Goal: Task Accomplishment & Management: Complete application form

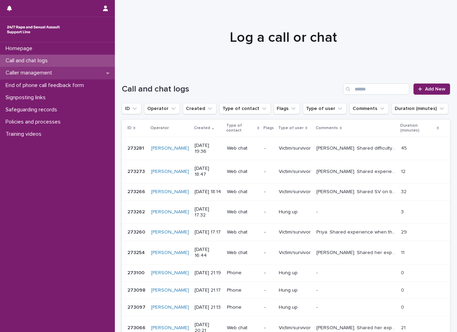
click at [72, 77] on div "Caller management" at bounding box center [57, 73] width 115 height 12
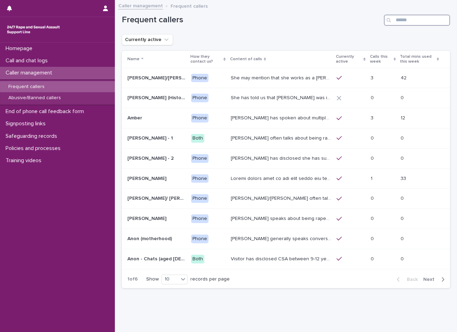
click at [405, 19] on input "Search" at bounding box center [417, 20] width 66 height 11
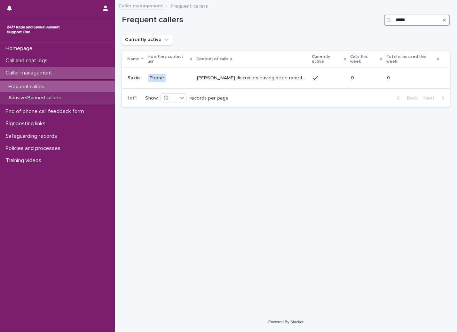
type input "*****"
click at [264, 76] on p "[PERSON_NAME] discusses having been raped and sexually assaulted twice by a man…" at bounding box center [252, 77] width 111 height 7
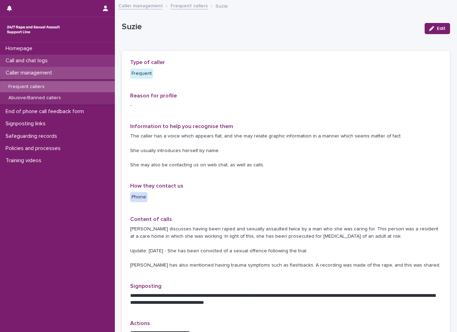
click at [77, 61] on div "Call and chat logs" at bounding box center [57, 61] width 115 height 12
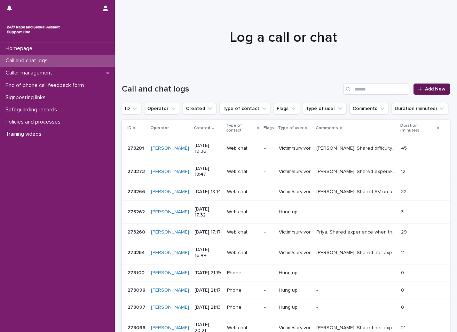
click at [425, 88] on span "Add New" at bounding box center [435, 89] width 21 height 5
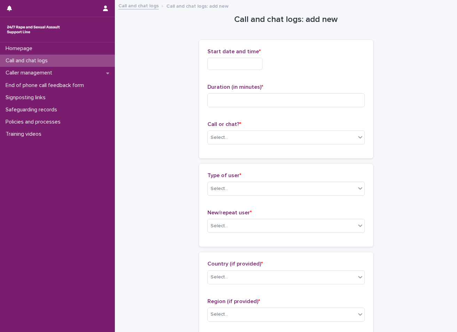
click at [239, 64] on input "text" at bounding box center [235, 64] width 55 height 12
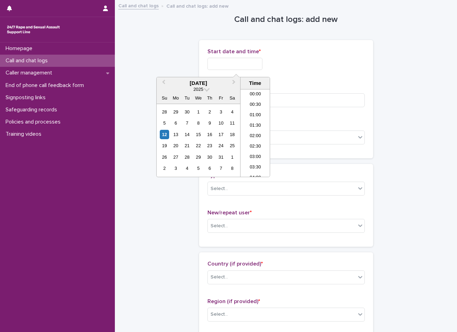
scroll to position [401, 0]
click at [253, 124] on li "20:30" at bounding box center [256, 122] width 30 height 10
click at [253, 124] on p "Call or chat? *" at bounding box center [286, 124] width 157 height 7
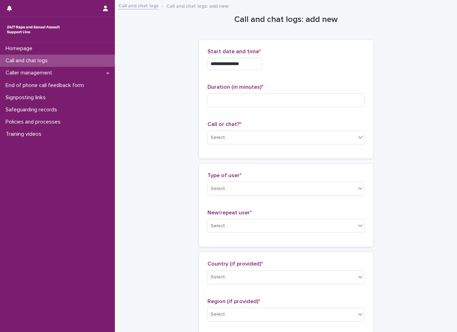
click at [260, 67] on input "**********" at bounding box center [235, 64] width 55 height 12
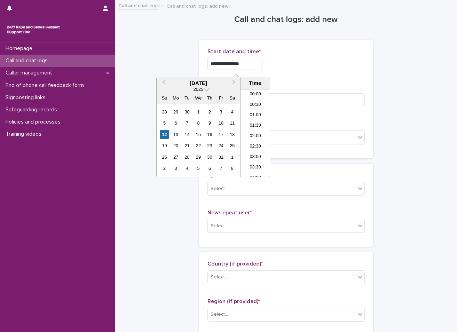
scroll to position [390, 0]
type input "**********"
click at [289, 76] on div "**********" at bounding box center [286, 99] width 157 height 102
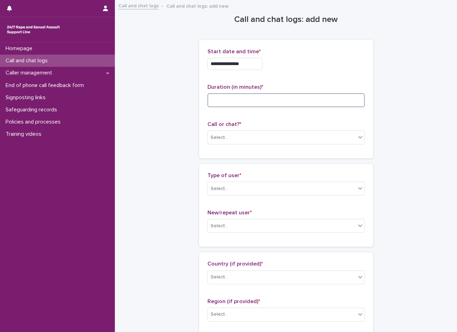
click at [278, 102] on input at bounding box center [286, 100] width 157 height 14
type input "**"
click at [243, 136] on div "Select..." at bounding box center [282, 137] width 148 height 11
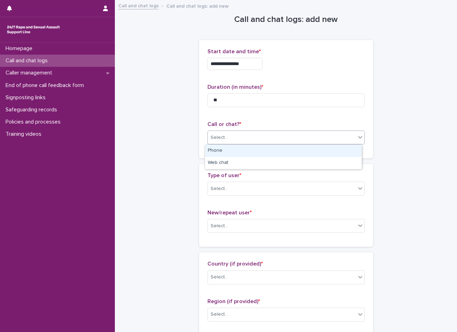
click at [241, 150] on div "Phone" at bounding box center [283, 151] width 157 height 12
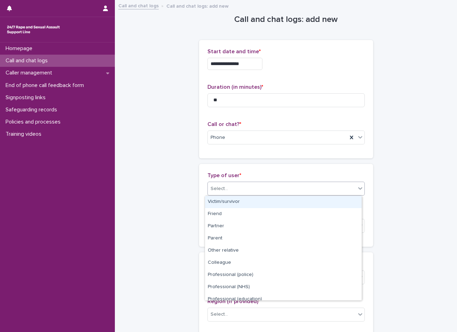
click at [238, 193] on div "Select..." at bounding box center [282, 188] width 148 height 11
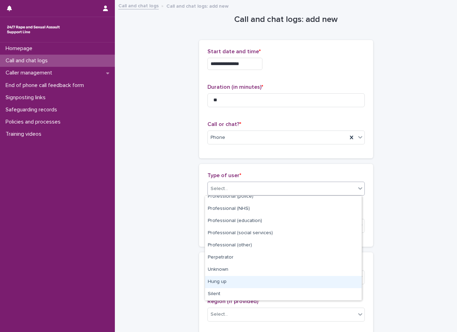
scroll to position [0, 0]
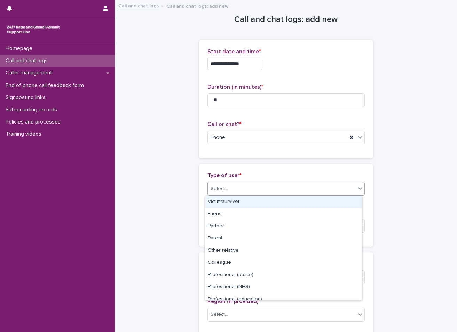
drag, startPoint x: 271, startPoint y: 222, endPoint x: 276, endPoint y: 207, distance: 16.4
click at [276, 207] on div "Victim/survivor" at bounding box center [283, 202] width 157 height 12
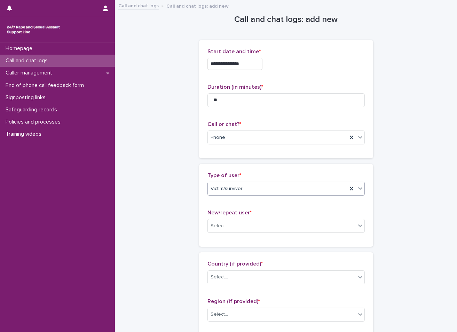
scroll to position [70, 0]
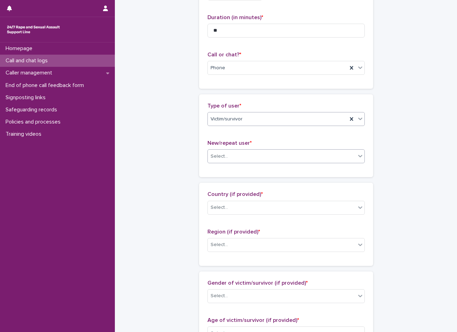
click at [264, 156] on div "Select..." at bounding box center [282, 156] width 148 height 11
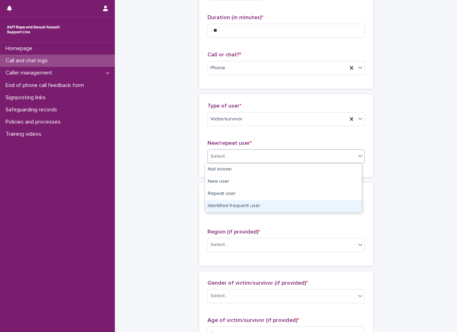
click at [260, 203] on div "Identified frequent user" at bounding box center [283, 206] width 157 height 12
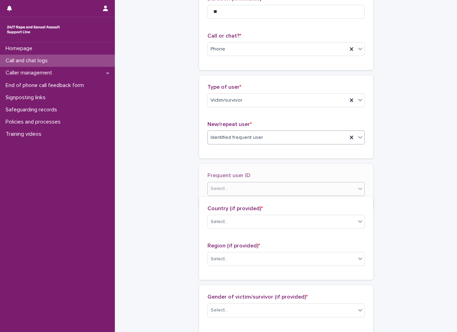
scroll to position [95, 0]
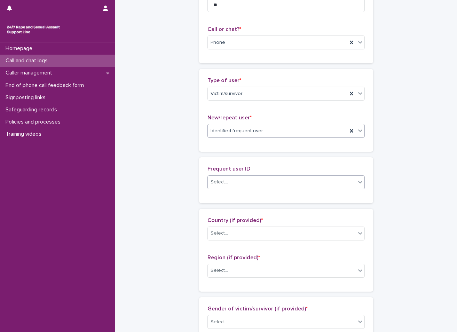
click at [265, 180] on div "Select..." at bounding box center [282, 182] width 148 height 11
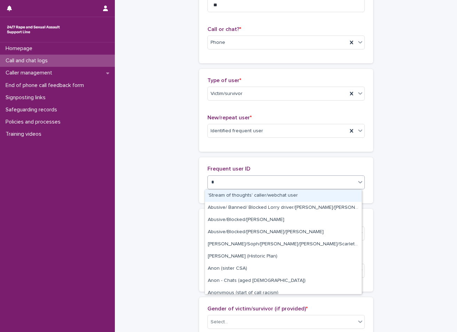
type input "**"
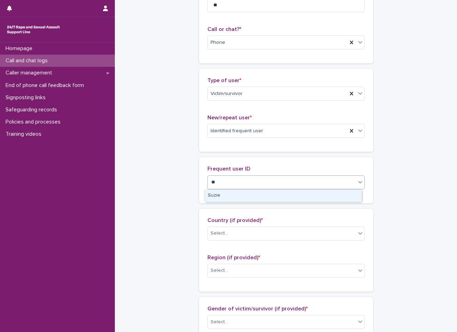
click at [259, 193] on div "Suzie" at bounding box center [283, 196] width 157 height 12
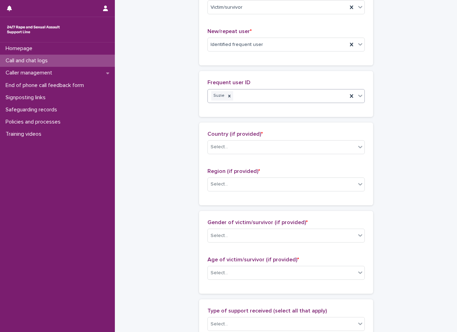
scroll to position [200, 0]
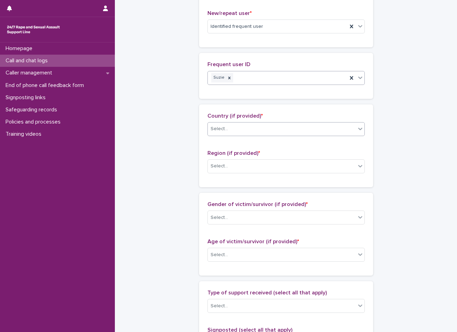
click at [264, 135] on div "Select..." at bounding box center [286, 129] width 157 height 14
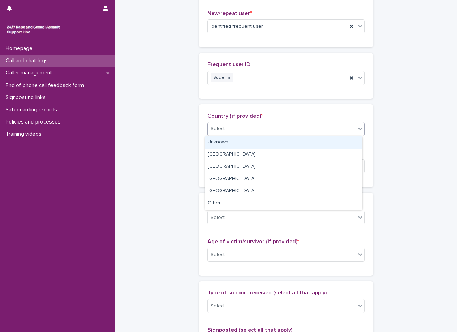
click at [260, 141] on div "Unknown" at bounding box center [283, 143] width 157 height 12
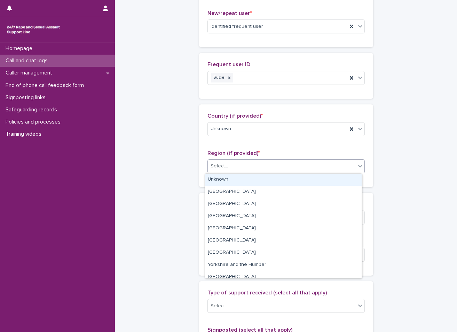
click at [254, 167] on div "Select..." at bounding box center [282, 166] width 148 height 11
click at [253, 178] on div "Unknown" at bounding box center [283, 180] width 157 height 12
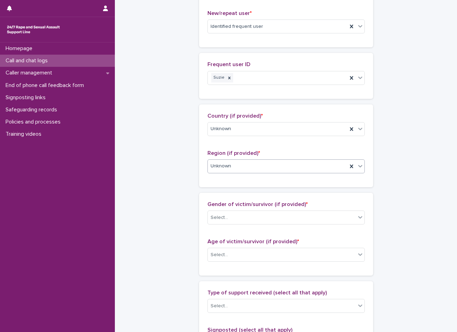
scroll to position [269, 0]
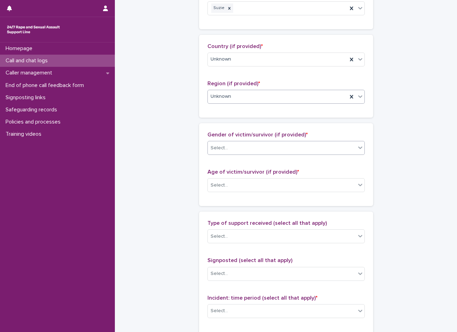
click at [262, 147] on div "Select..." at bounding box center [282, 148] width 148 height 11
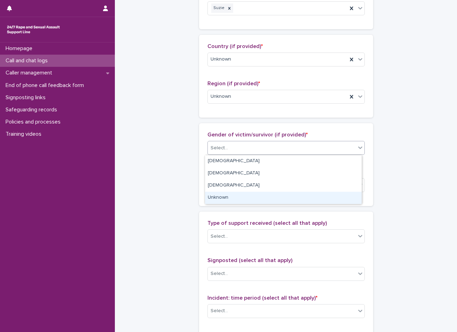
click at [252, 202] on div "Unknown" at bounding box center [283, 198] width 157 height 12
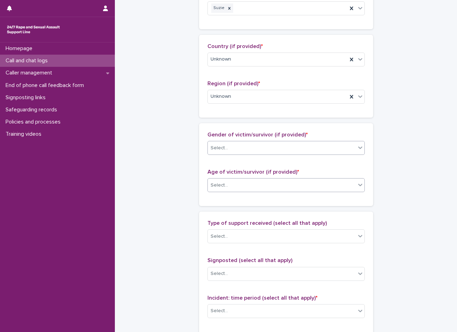
click at [255, 190] on div "Select..." at bounding box center [282, 185] width 148 height 11
click at [254, 187] on div "Select..." at bounding box center [282, 185] width 148 height 11
click at [253, 188] on div "Select..." at bounding box center [282, 185] width 148 height 11
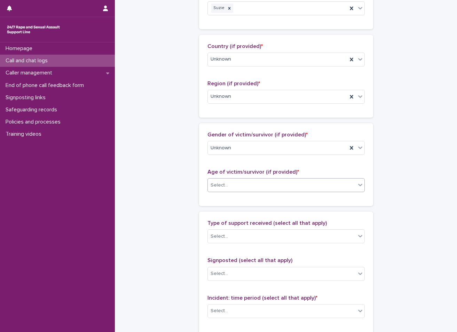
click at [253, 188] on div "Select..." at bounding box center [282, 185] width 148 height 11
click at [250, 184] on div "Select..." at bounding box center [282, 185] width 148 height 11
click at [250, 187] on div "Select..." at bounding box center [282, 185] width 148 height 11
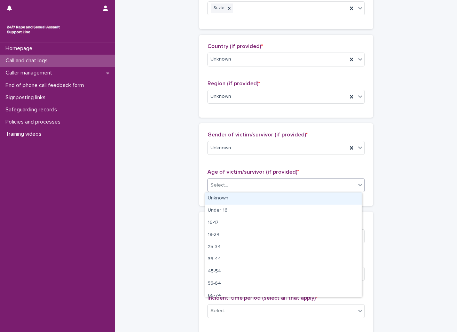
click at [244, 201] on div "Unknown" at bounding box center [283, 199] width 157 height 12
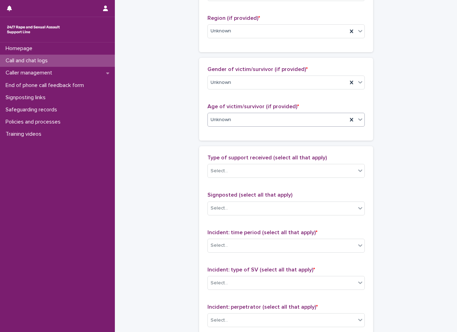
scroll to position [374, 0]
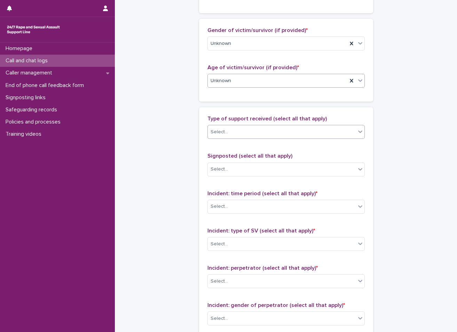
click at [244, 133] on div "Select..." at bounding box center [282, 131] width 148 height 11
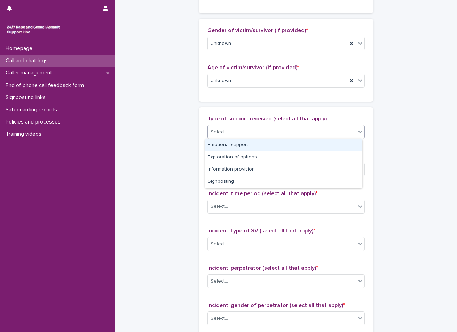
click at [241, 147] on div "Emotional support" at bounding box center [283, 145] width 157 height 12
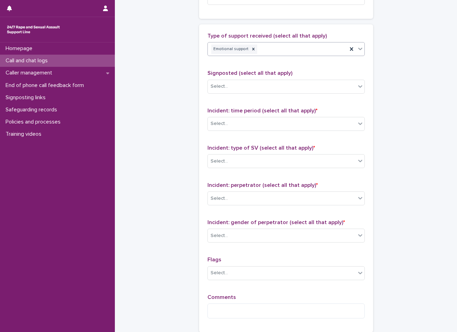
scroll to position [478, 0]
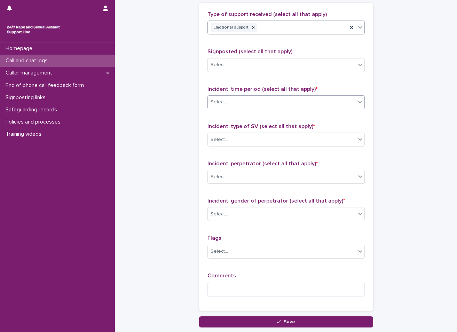
click at [252, 105] on div "Select..." at bounding box center [282, 102] width 148 height 11
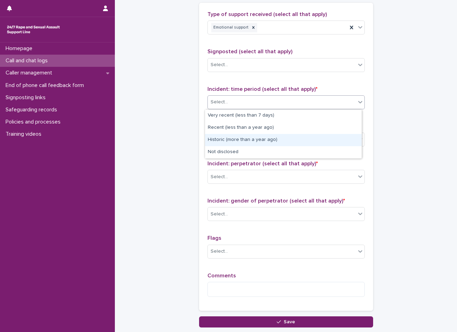
click at [249, 139] on div "Historic (more than a year ago)" at bounding box center [283, 140] width 157 height 12
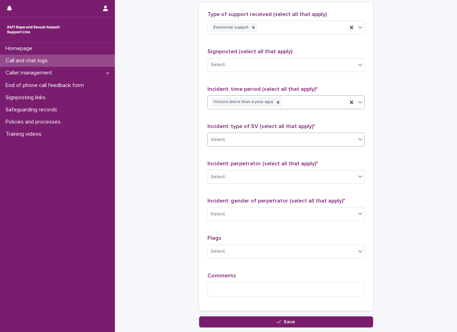
click at [251, 143] on div "Select..." at bounding box center [282, 139] width 148 height 11
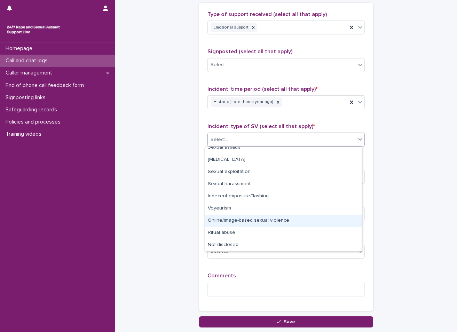
scroll to position [0, 0]
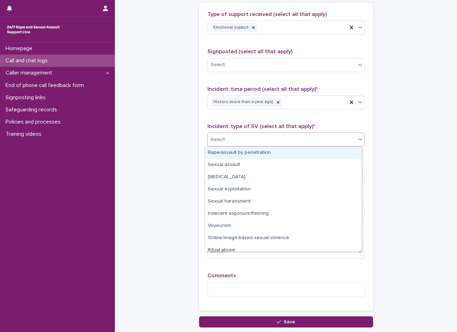
click at [265, 155] on div "Rape/assault by penetration" at bounding box center [283, 153] width 157 height 12
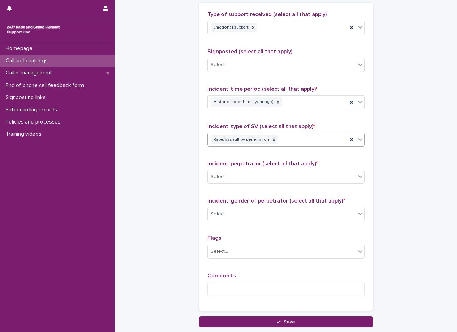
click at [294, 140] on div "Rape/assault by penetration" at bounding box center [278, 140] width 140 height 12
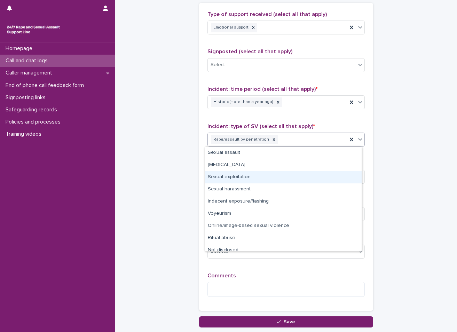
click at [258, 171] on div "Sexual exploitation" at bounding box center [283, 177] width 157 height 12
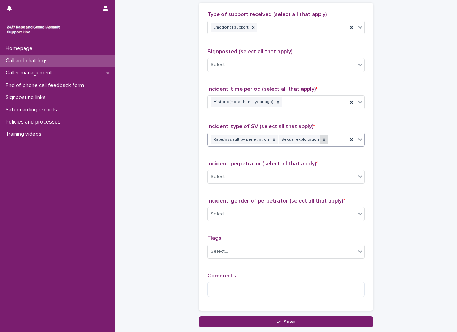
click at [321, 143] on div at bounding box center [325, 139] width 8 height 9
click at [314, 139] on div "Rape/assault by penetration" at bounding box center [278, 140] width 140 height 12
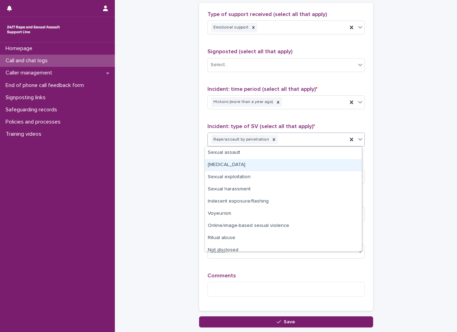
click at [275, 166] on div "[MEDICAL_DATA]" at bounding box center [283, 165] width 157 height 12
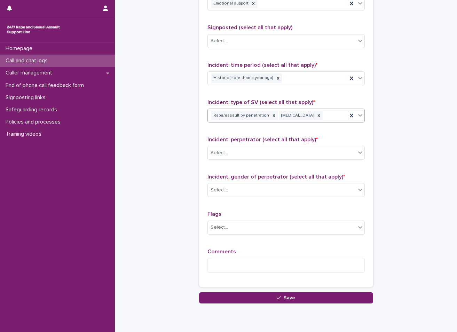
scroll to position [529, 0]
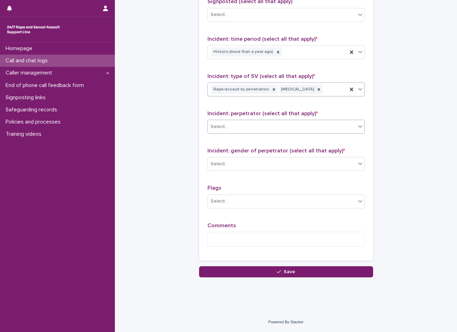
click at [274, 126] on div "Select..." at bounding box center [282, 126] width 148 height 11
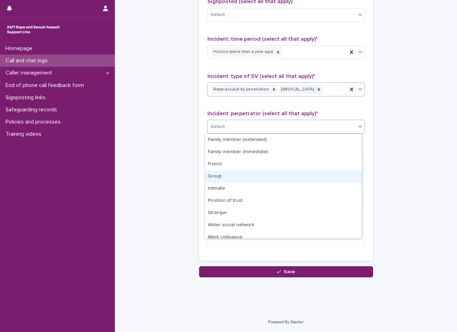
scroll to position [30, 0]
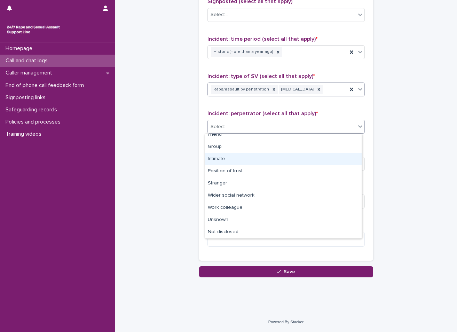
click at [248, 163] on div "Intimate" at bounding box center [283, 159] width 157 height 12
drag, startPoint x: 249, startPoint y: 178, endPoint x: 248, endPoint y: 163, distance: 15.0
click at [248, 163] on div "Select..." at bounding box center [282, 164] width 148 height 11
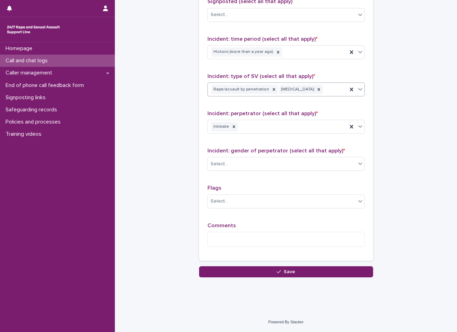
click at [261, 142] on div "Type of support received (select all that apply) Emotional support Signposted (…" at bounding box center [286, 107] width 157 height 292
click at [265, 183] on div "Type of support received (select all that apply) Emotional support Signposted (…" at bounding box center [286, 107] width 157 height 292
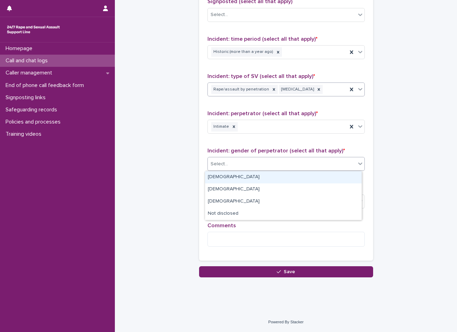
click at [263, 167] on div "Select..." at bounding box center [282, 164] width 148 height 11
click at [253, 177] on div "[DEMOGRAPHIC_DATA]" at bounding box center [283, 177] width 157 height 12
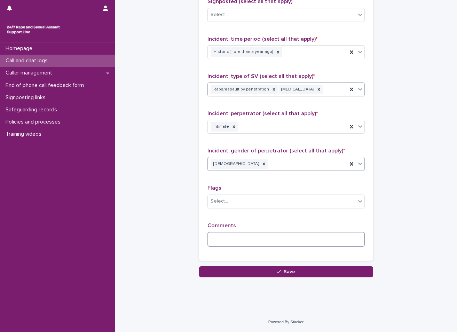
click at [265, 243] on textarea at bounding box center [286, 239] width 157 height 15
type textarea "*"
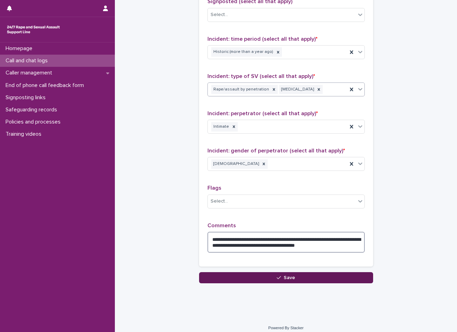
type textarea "**********"
click at [278, 276] on icon "button" at bounding box center [279, 278] width 4 height 5
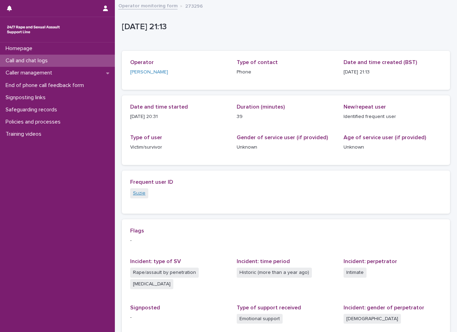
click at [139, 195] on link "Suzie" at bounding box center [139, 193] width 13 height 7
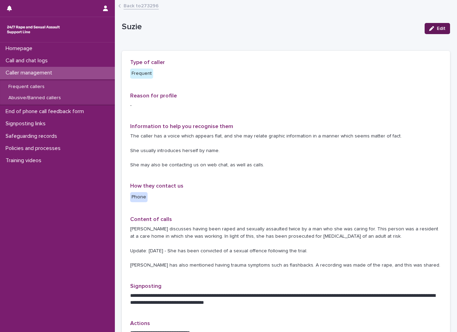
click at [438, 32] on button "Edit" at bounding box center [437, 28] width 25 height 11
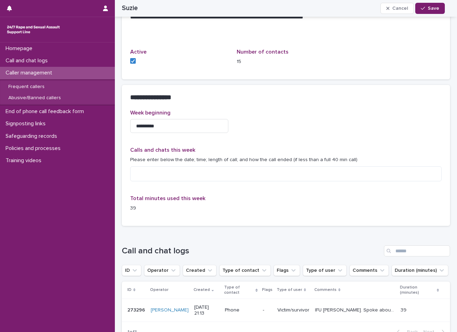
scroll to position [418, 0]
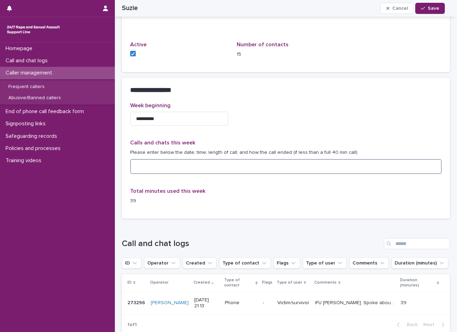
click at [138, 165] on textarea at bounding box center [286, 166] width 312 height 15
type textarea "**********"
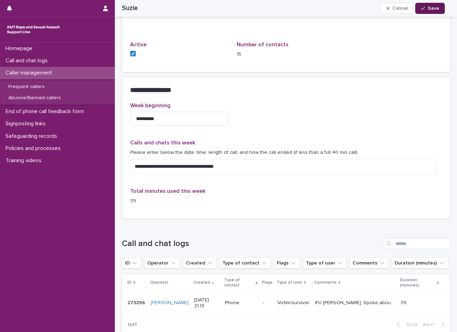
click at [431, 9] on span "Save" at bounding box center [433, 8] width 11 height 5
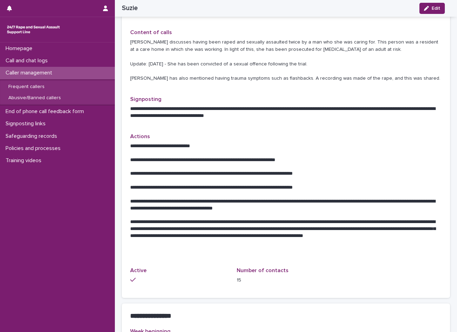
scroll to position [174, 0]
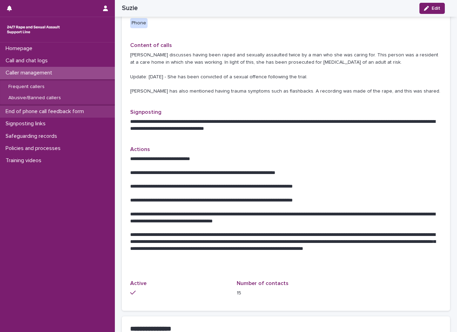
click at [73, 111] on p "End of phone call feedback form" at bounding box center [46, 111] width 87 height 7
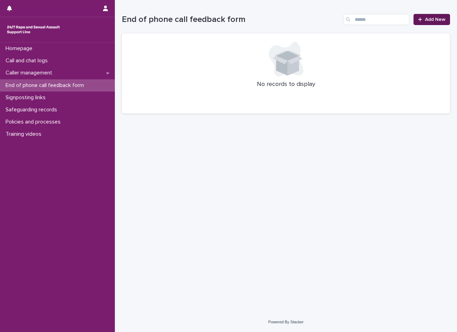
click at [430, 17] on span "Add New" at bounding box center [435, 19] width 21 height 5
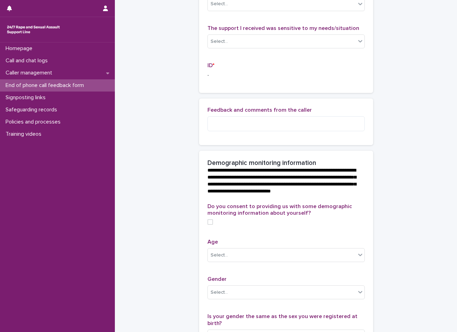
scroll to position [139, 0]
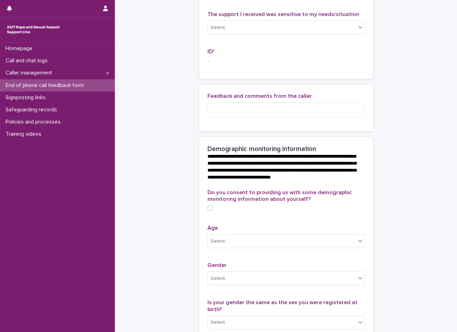
click at [208, 65] on p "-" at bounding box center [286, 61] width 157 height 7
click at [257, 115] on textarea at bounding box center [286, 109] width 157 height 15
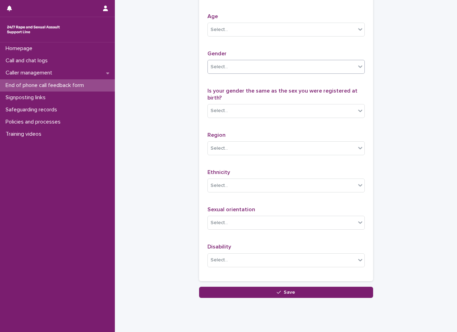
scroll to position [403, 0]
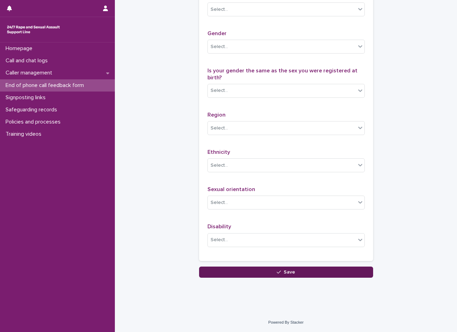
type textarea "**********"
click at [285, 272] on span "Save" at bounding box center [289, 272] width 11 height 5
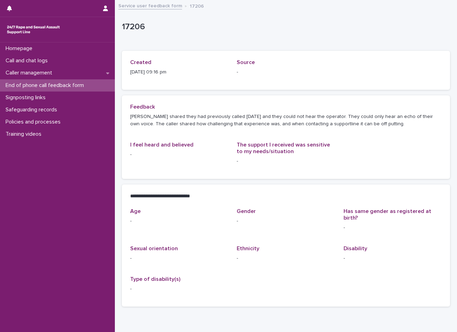
click at [66, 85] on p "End of phone call feedback form" at bounding box center [46, 85] width 87 height 7
